Goal: Task Accomplishment & Management: Use online tool/utility

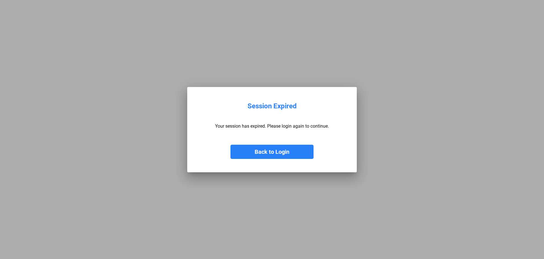
click at [281, 149] on button "Back to Login" at bounding box center [271, 152] width 83 height 14
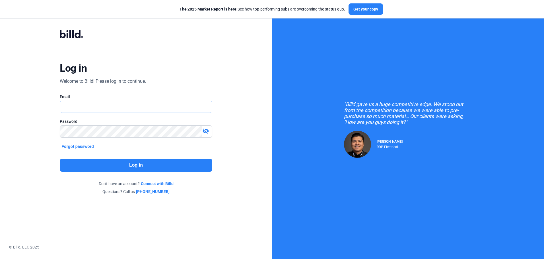
type input "[EMAIL_ADDRESS][DOMAIN_NAME]"
click at [131, 164] on button "Log in" at bounding box center [136, 165] width 152 height 13
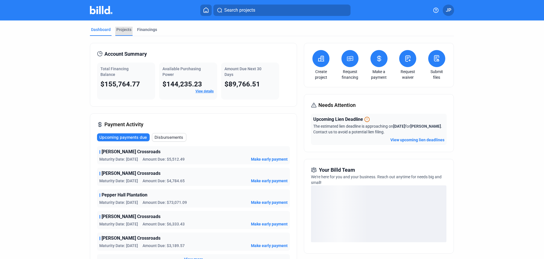
click at [121, 30] on div "Projects" at bounding box center [123, 30] width 15 height 6
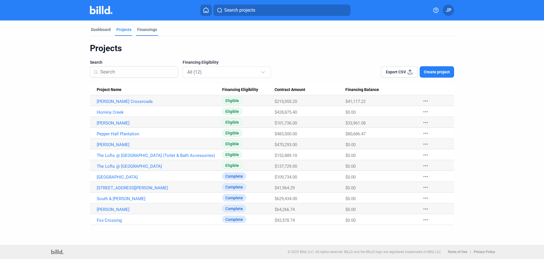
click at [143, 28] on div "Financings" at bounding box center [147, 30] width 20 height 6
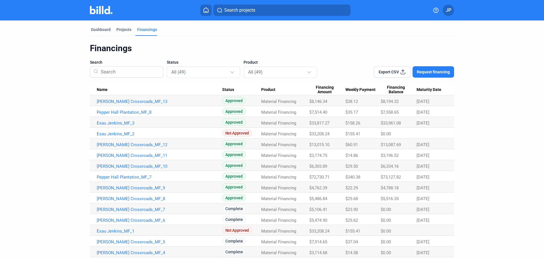
click at [398, 72] on button "Export CSV" at bounding box center [392, 71] width 36 height 11
